Goal: Use online tool/utility: Use online tool/utility

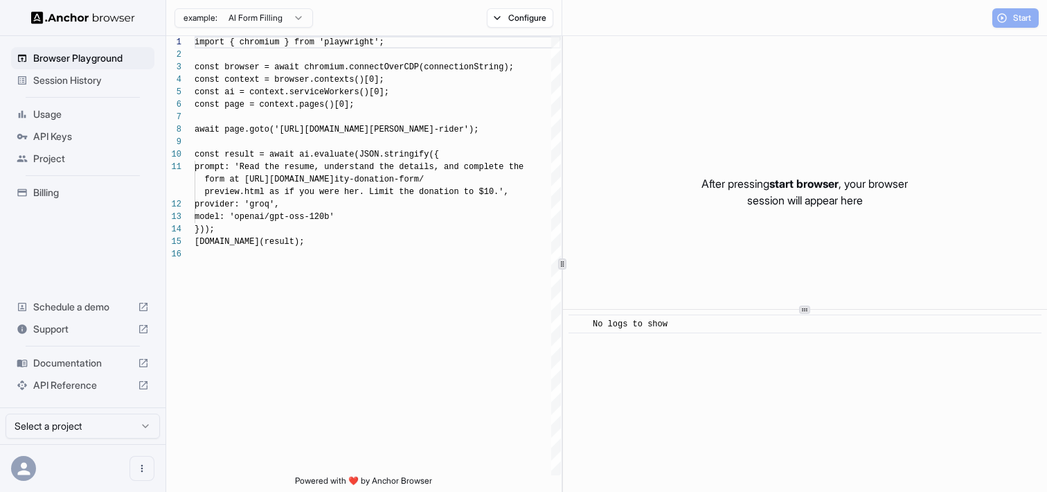
scroll to position [125, 0]
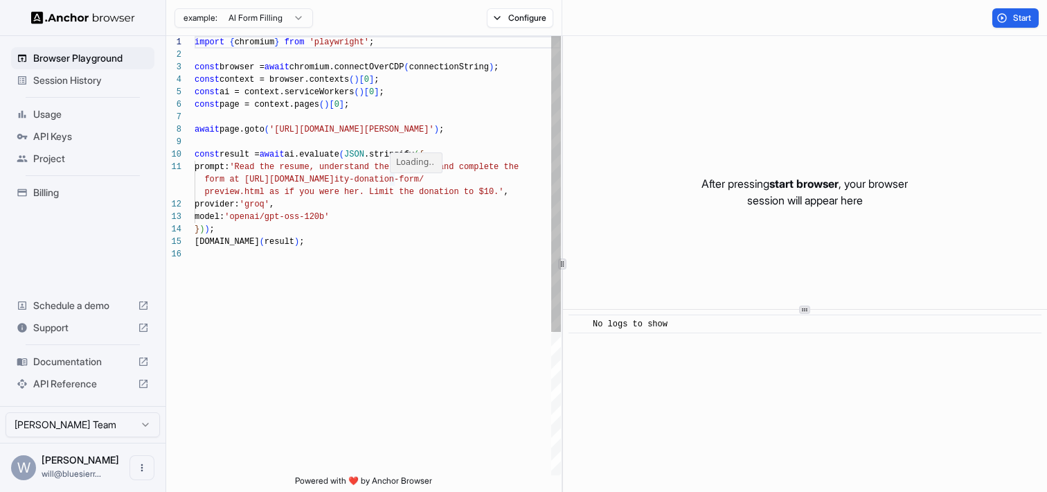
click at [333, 154] on div "import { chromium } from 'playwright' ; const browser = await chromium.connectO…" at bounding box center [378, 361] width 366 height 651
click at [331, 186] on div "import { chromium } from 'playwright' ; const browser = await chromium.connectO…" at bounding box center [378, 361] width 366 height 651
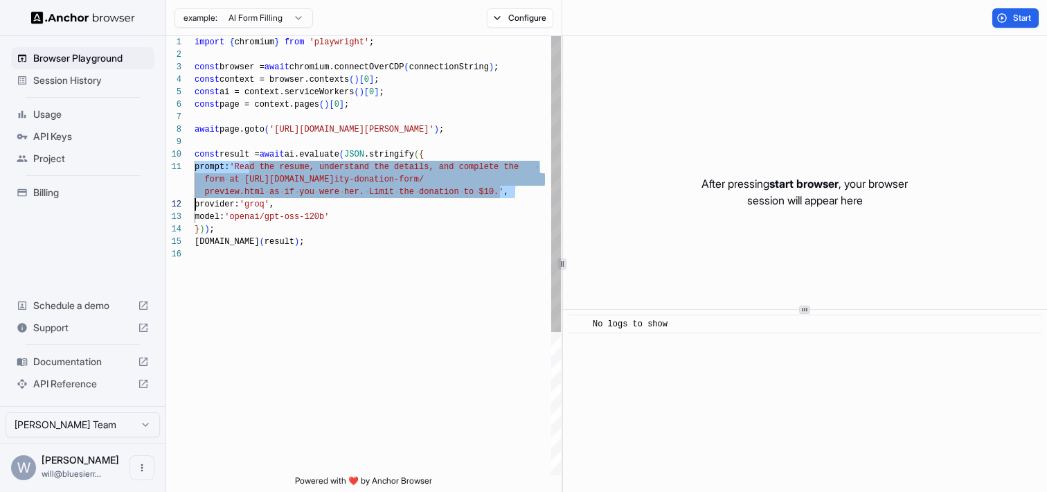
scroll to position [0, 0]
click at [331, 186] on div "import { chromium } from 'playwright' ; const browser = await chromium.connectO…" at bounding box center [378, 361] width 366 height 651
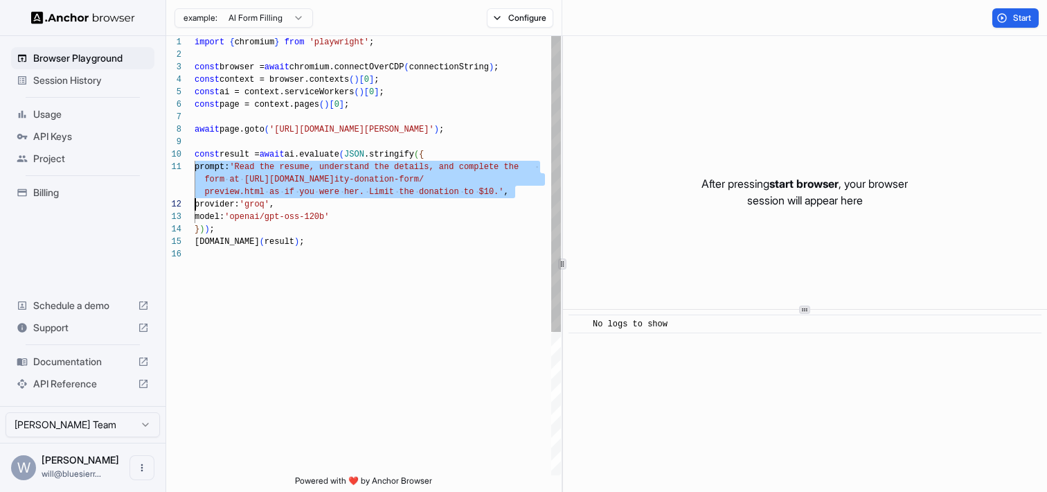
click at [331, 211] on div "import { chromium } from 'playwright' ; const browser = await chromium.connectO…" at bounding box center [378, 361] width 366 height 651
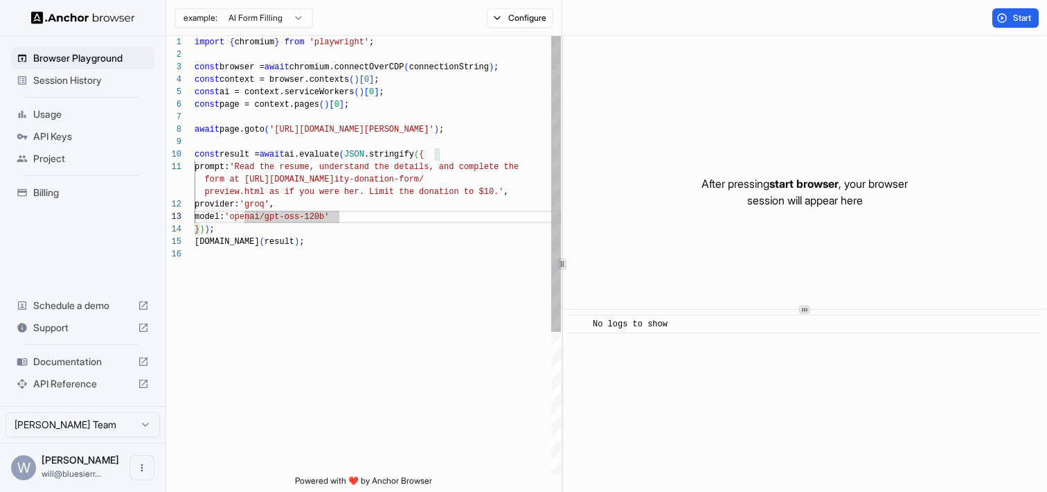
scroll to position [62, 0]
click at [326, 230] on div "import { chromium } from 'playwright' ; const browser = await chromium.connectO…" at bounding box center [378, 361] width 366 height 651
click at [317, 249] on div "import { chromium } from 'playwright' ; const browser = await chromium.connectO…" at bounding box center [378, 361] width 366 height 651
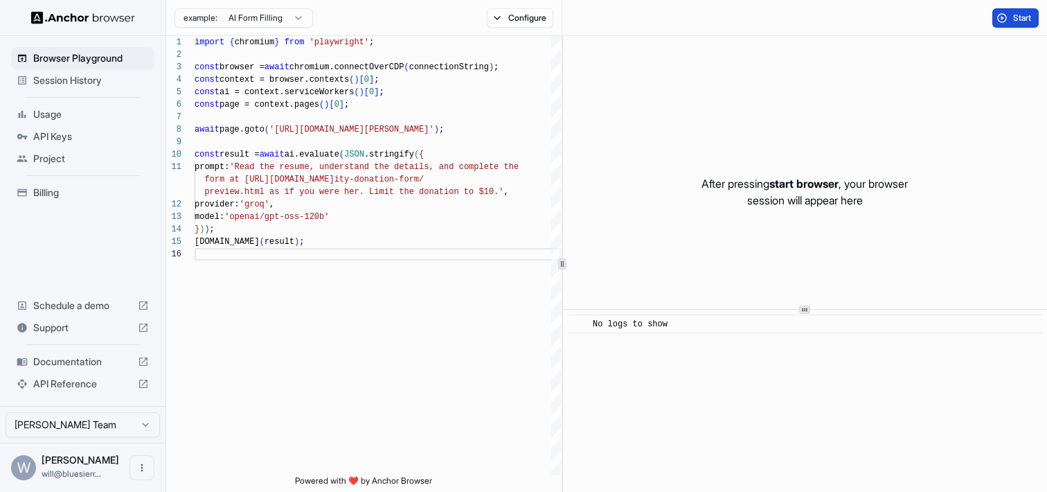
click at [1025, 10] on button "Start" at bounding box center [1016, 17] width 46 height 19
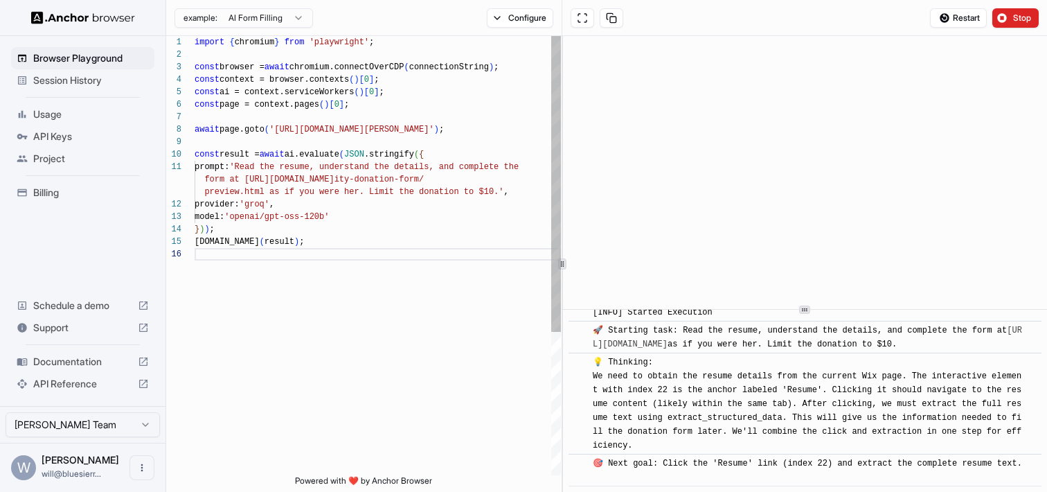
scroll to position [44, 0]
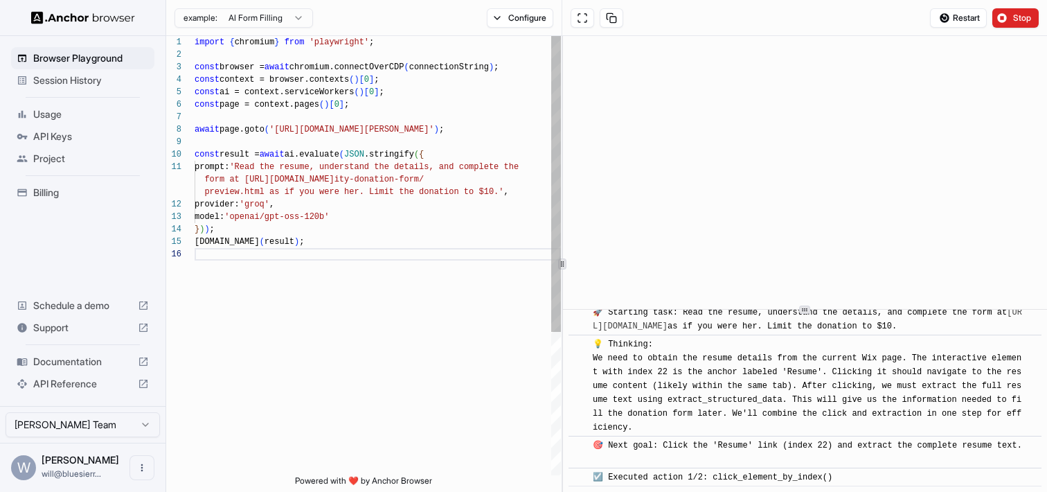
type textarea "**********"
click at [303, 159] on div "import { chromium } from 'playwright' ; const browser = await chromium.connectO…" at bounding box center [378, 361] width 366 height 651
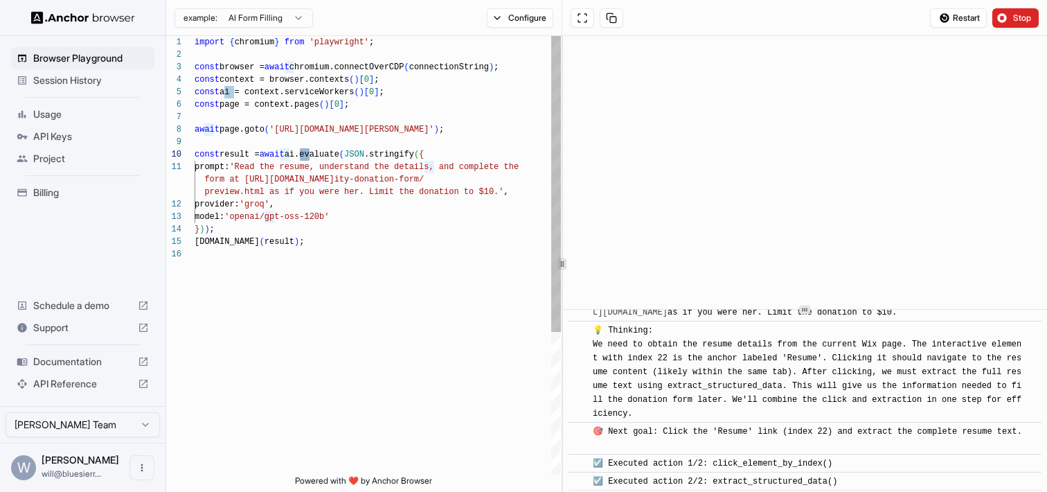
scroll to position [62, 0]
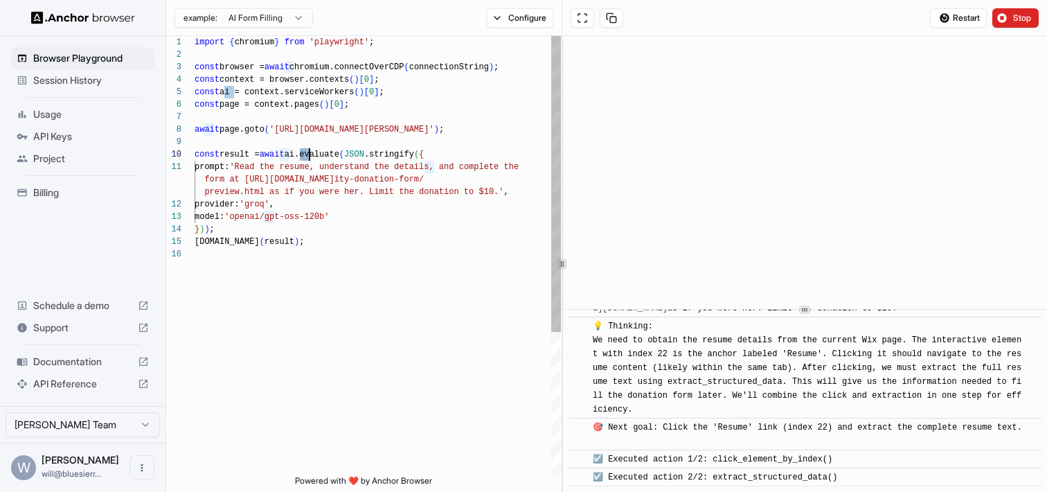
click at [260, 97] on div "import { chromium } from 'playwright' ; const browser = await chromium.connectO…" at bounding box center [378, 361] width 366 height 651
click at [335, 142] on div "import { chromium } from 'playwright' ; const browser = await chromium.connectO…" at bounding box center [378, 361] width 366 height 651
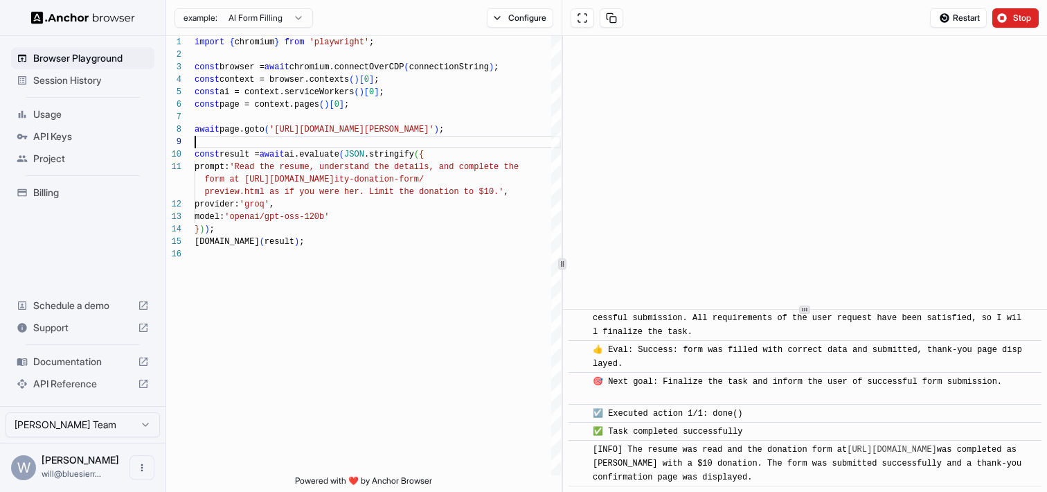
scroll to position [1267, 0]
